Goal: Information Seeking & Learning: Understand process/instructions

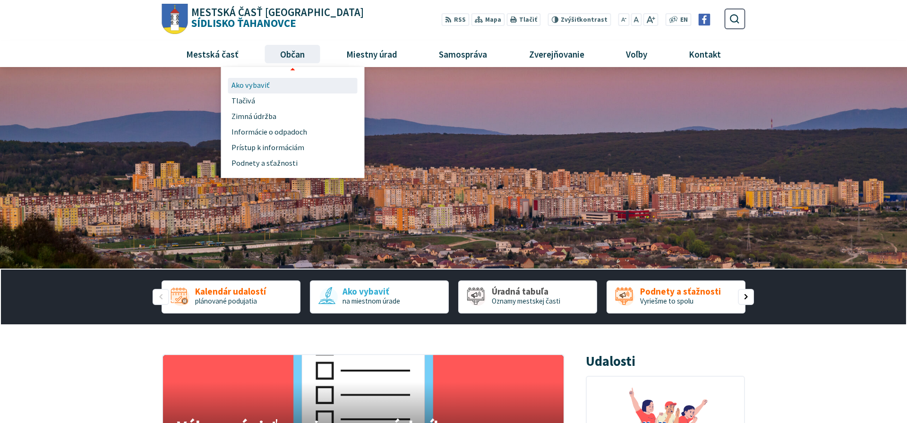
click at [257, 92] on span "Ako vybaviť" at bounding box center [250, 86] width 38 height 16
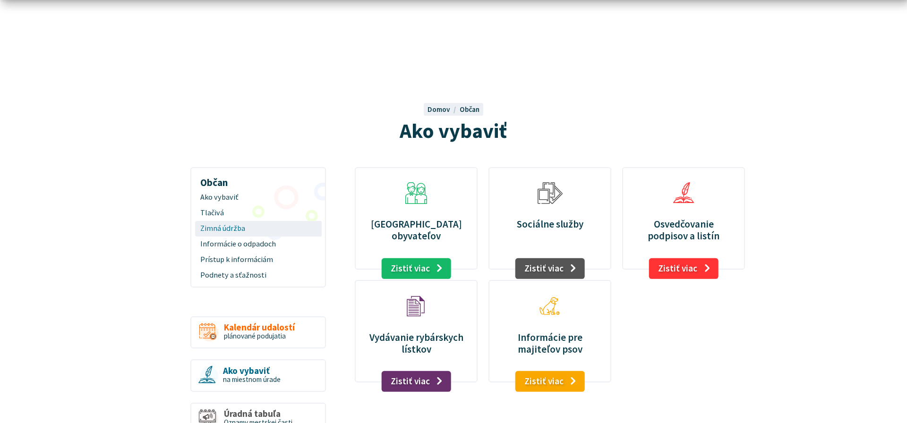
scroll to position [48, 0]
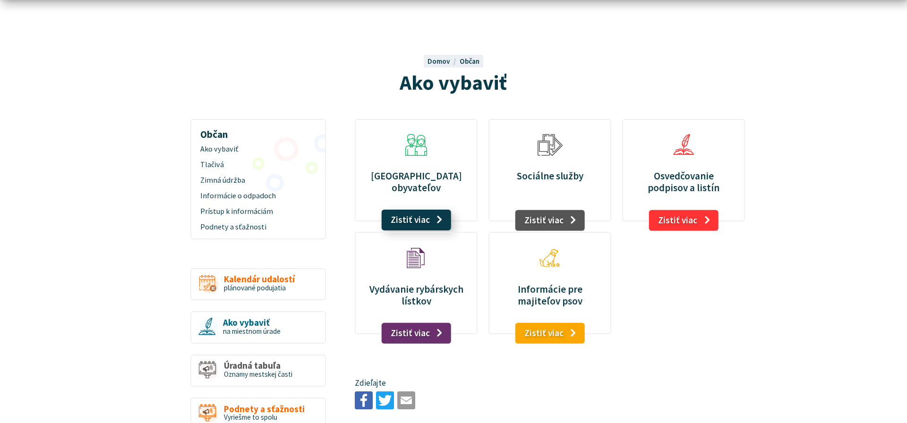
click at [403, 216] on link "Zistiť viac" at bounding box center [415, 220] width 69 height 21
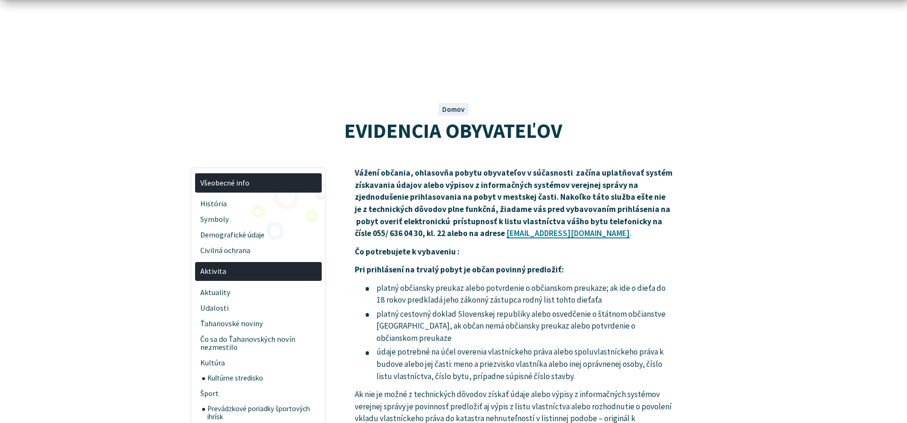
scroll to position [144, 0]
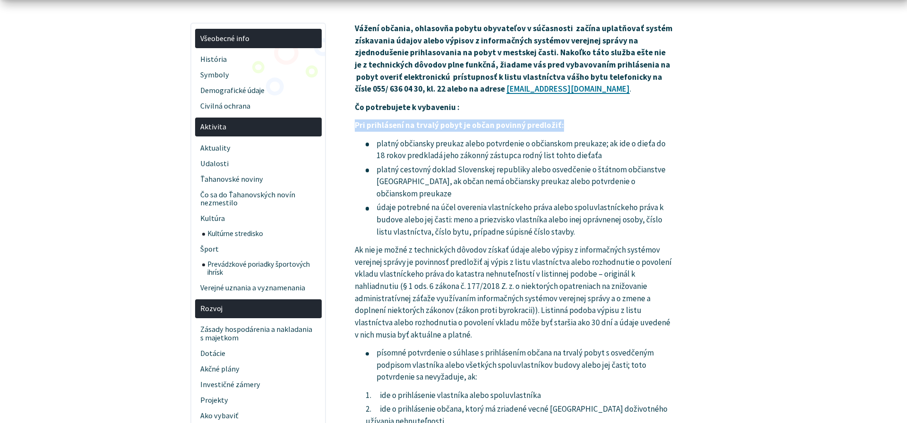
drag, startPoint x: 348, startPoint y: 125, endPoint x: 599, endPoint y: 134, distance: 250.4
copy strong "Pri prihlásení na trvalý pobyt je občan povinný predložiť:"
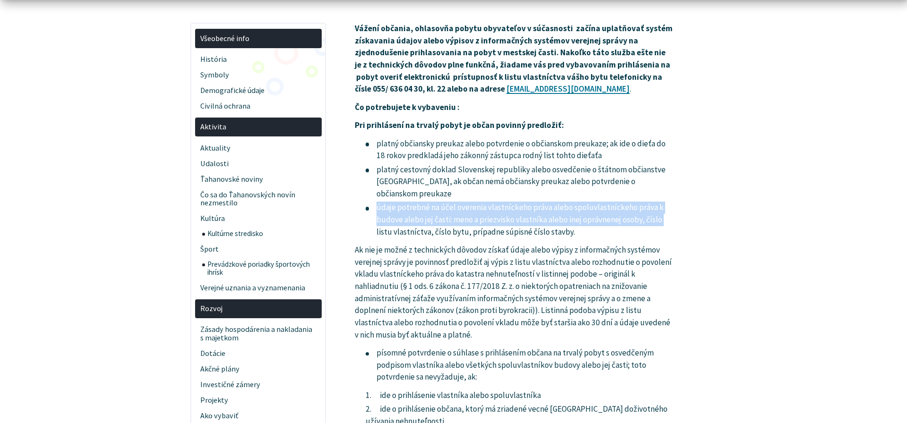
drag, startPoint x: 377, startPoint y: 209, endPoint x: 680, endPoint y: 215, distance: 302.7
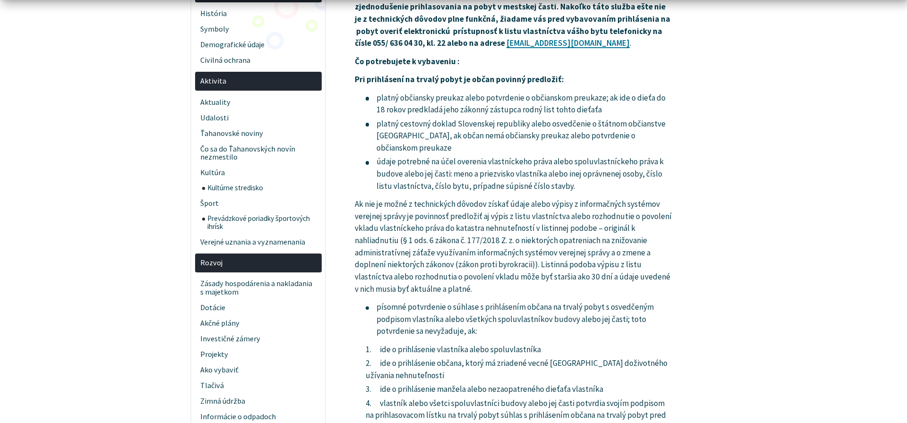
scroll to position [193, 0]
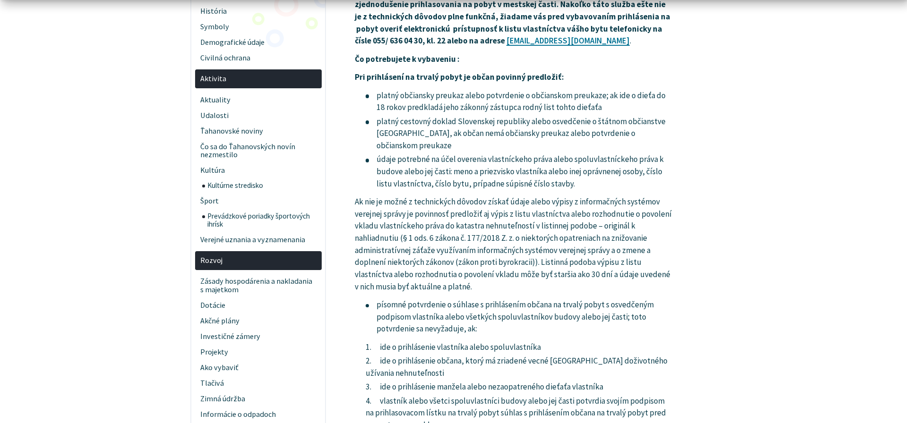
click at [598, 269] on p "Ak nie je možné z technických dôvodov získať údaje alebo výpisy z informačných …" at bounding box center [514, 244] width 319 height 97
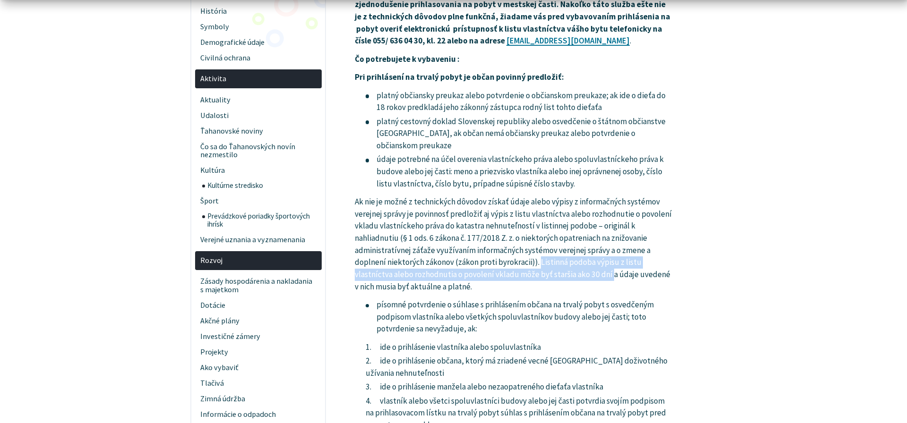
drag, startPoint x: 538, startPoint y: 262, endPoint x: 610, endPoint y: 275, distance: 73.5
click at [610, 275] on p "Ak nie je možné z technických dôvodov získať údaje alebo výpisy z informačných …" at bounding box center [514, 244] width 319 height 97
copy p "Listinná podoba výpisu z listu vlastníctva alebo rozhodnutia o povolení vkladu …"
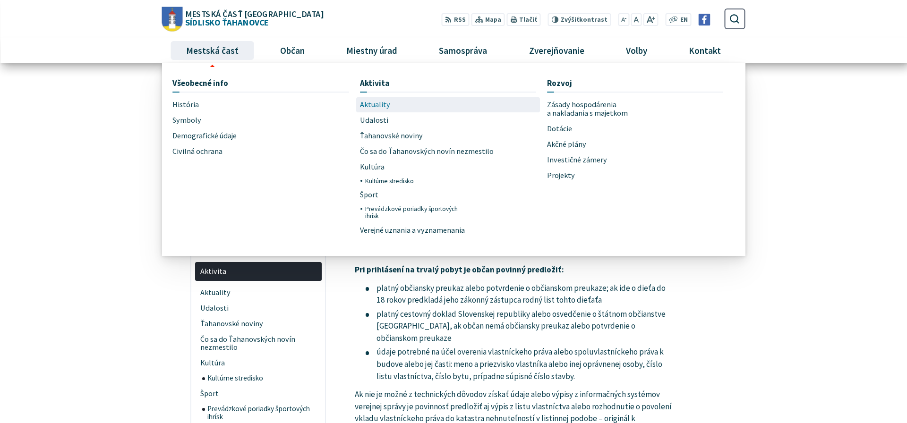
click at [381, 102] on span "Aktuality" at bounding box center [375, 105] width 30 height 16
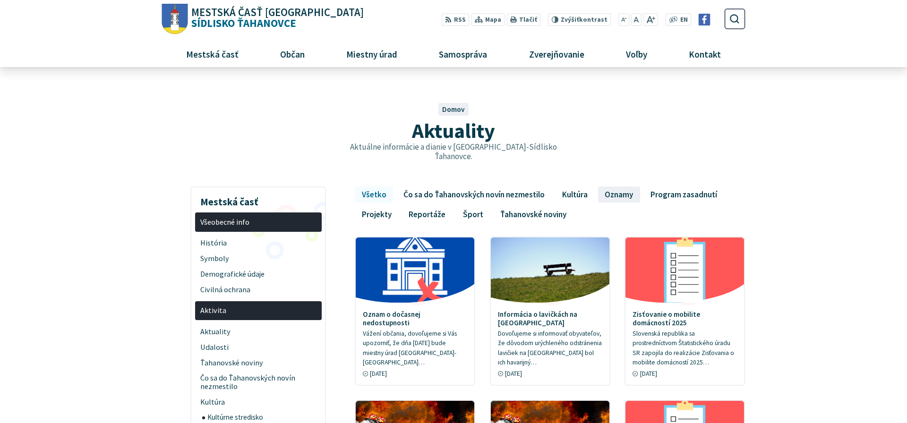
click at [627, 186] on link "Oznamy" at bounding box center [619, 194] width 42 height 16
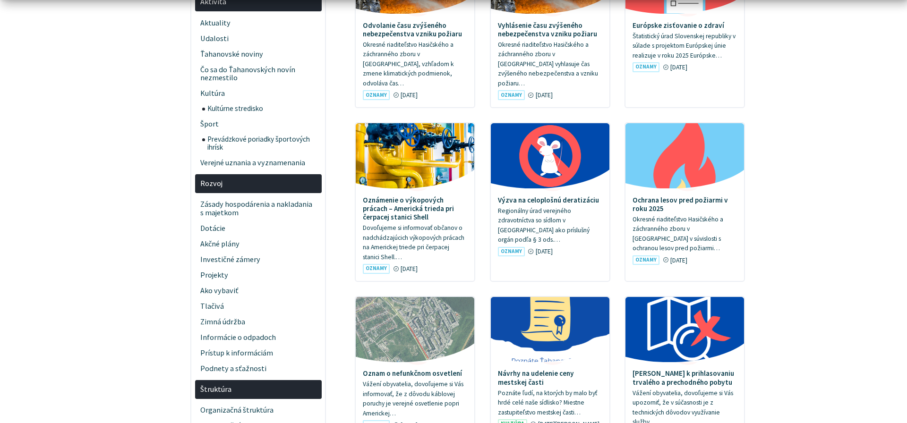
scroll to position [433, 0]
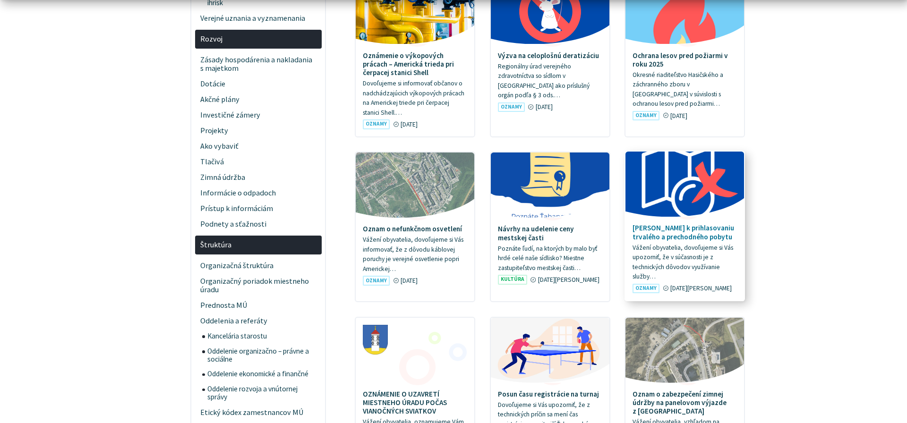
click at [660, 224] on h4 "[PERSON_NAME] k prihlasovaniu trvalého a prechodného pobytu" at bounding box center [684, 232] width 104 height 17
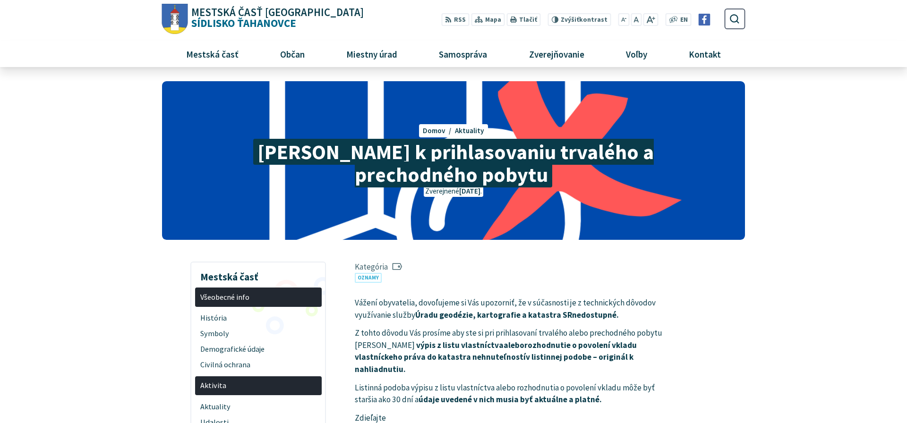
scroll to position [144, 0]
